Goal: Task Accomplishment & Management: Manage account settings

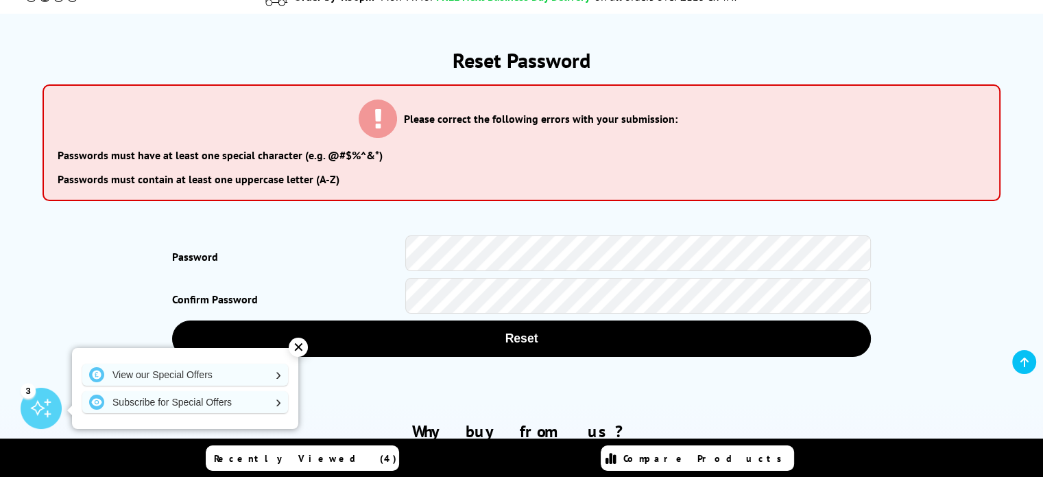
scroll to position [206, 0]
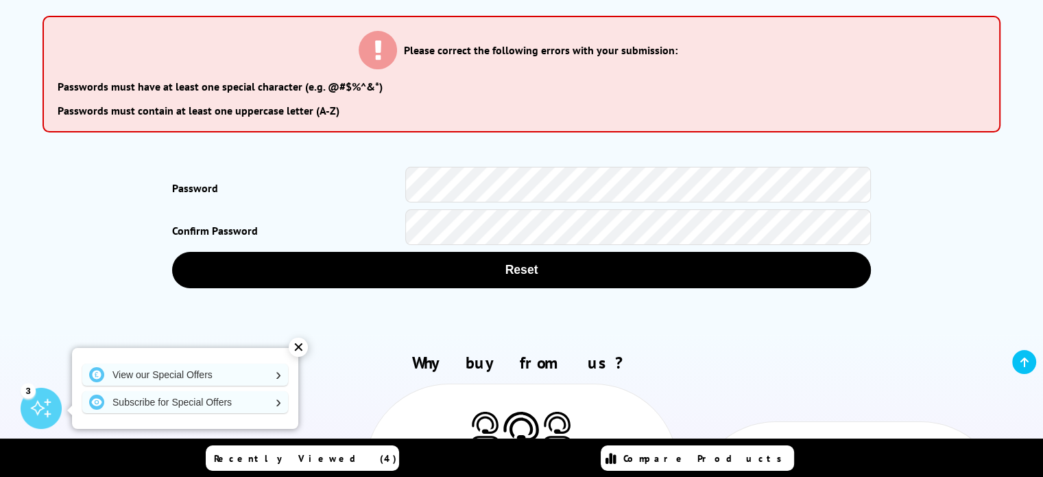
click at [284, 190] on label "Password" at bounding box center [288, 188] width 233 height 29
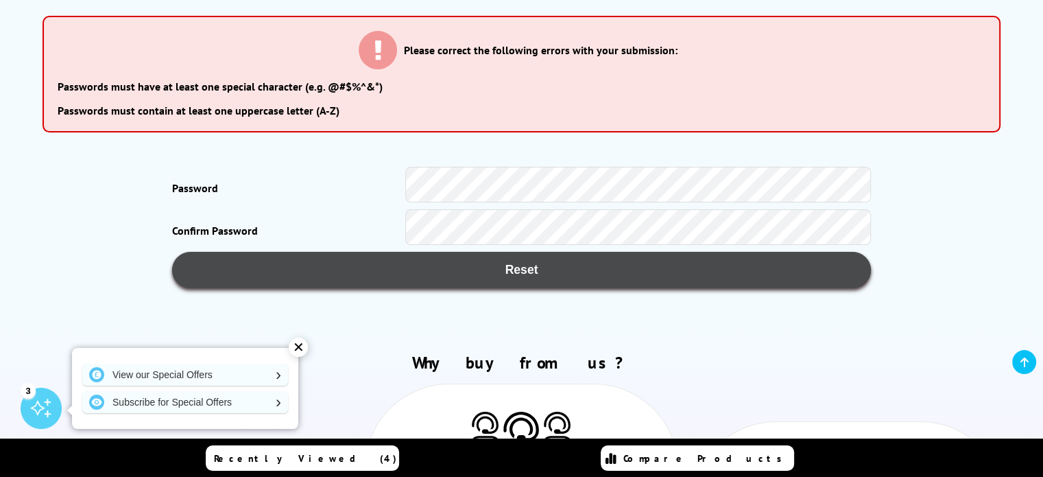
click at [430, 270] on span "Reset" at bounding box center [521, 270] width 656 height 14
